Goal: Task Accomplishment & Management: Manage account settings

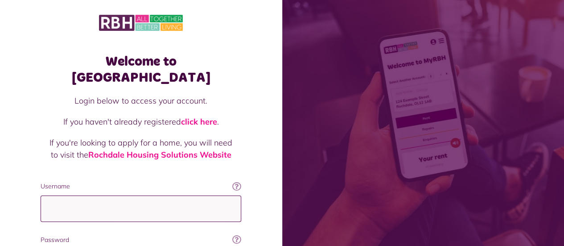
click at [111, 197] on input "Username" at bounding box center [141, 208] width 201 height 26
type input "**********"
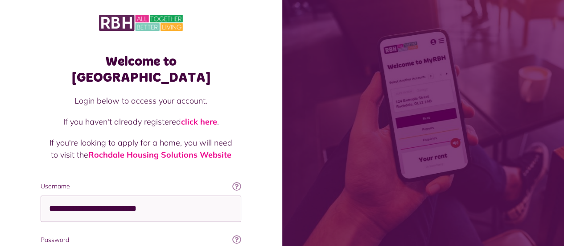
scroll to position [4, 0]
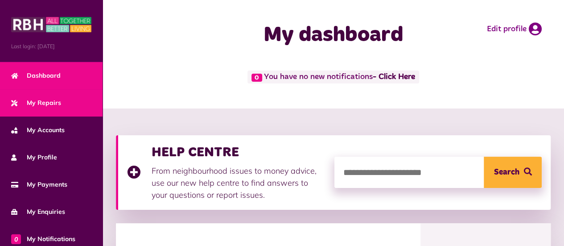
click at [36, 101] on span "My Repairs" at bounding box center [36, 102] width 50 height 9
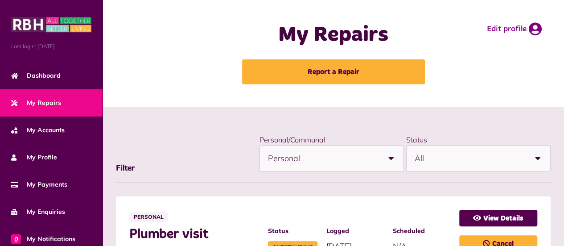
scroll to position [114, 0]
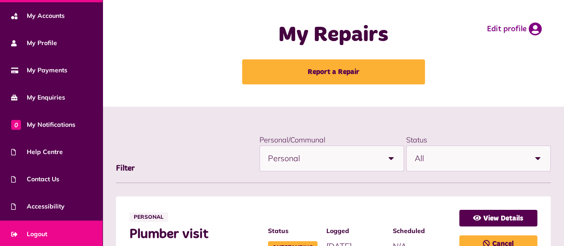
click at [42, 229] on span "Logout" at bounding box center [29, 233] width 36 height 9
